Goal: Task Accomplishment & Management: Manage account settings

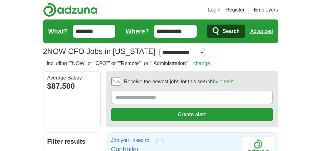
click at [163, 95] on input "Receive the newest jobs for this search by email :" at bounding box center [192, 97] width 162 height 13
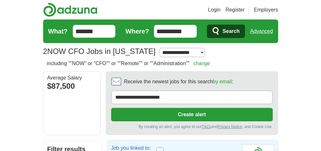
type input "**********"
click at [190, 112] on button "Create alert" at bounding box center [192, 114] width 162 height 13
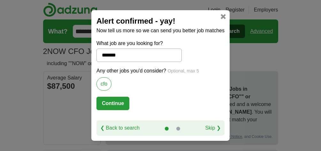
click at [113, 103] on button "Continue" at bounding box center [112, 103] width 33 height 13
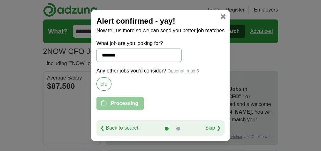
select select "*"
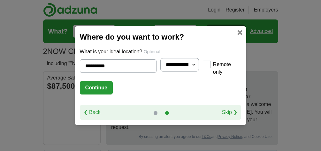
click at [88, 86] on button "Continue" at bounding box center [96, 87] width 33 height 13
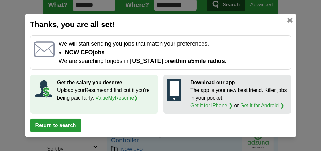
scroll to position [34, 0]
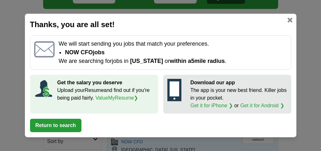
click at [55, 122] on button "Return to search" at bounding box center [55, 125] width 51 height 13
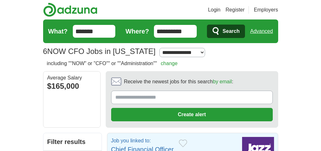
click at [158, 96] on input "Receive the newest jobs for this search by email :" at bounding box center [192, 97] width 162 height 13
